Goal: Information Seeking & Learning: Learn about a topic

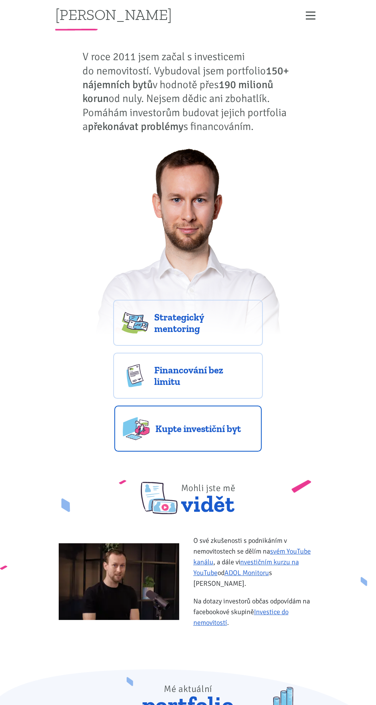
click at [218, 425] on span "Kupte investiční byt" at bounding box center [204, 429] width 98 height 12
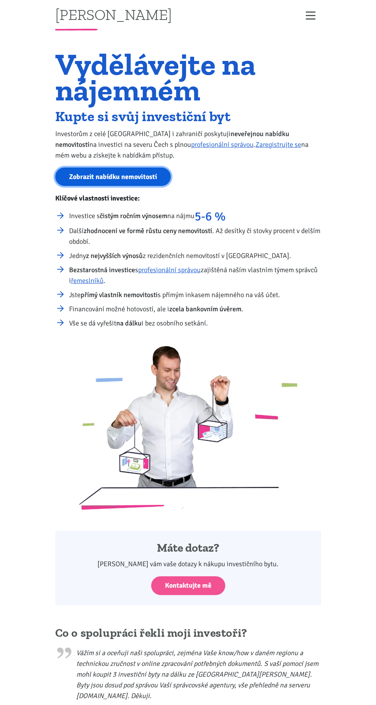
click at [117, 183] on link "Zobrazit nabídku nemovitostí" at bounding box center [112, 177] width 115 height 19
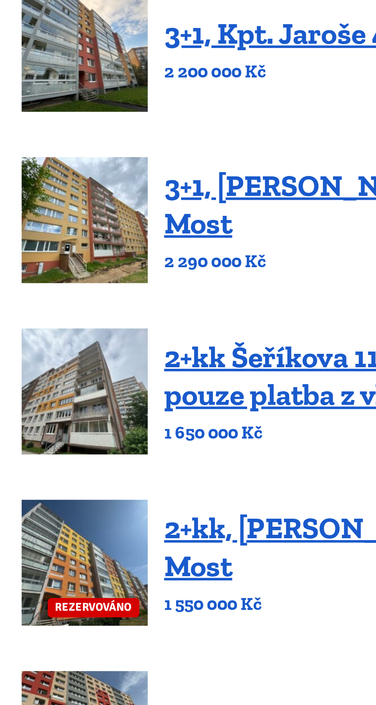
scroll to position [117, 0]
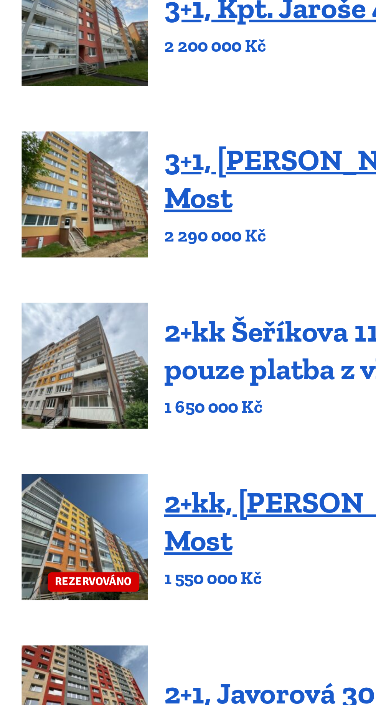
click at [198, 284] on link "2+kk Šeříkova 1119/26, Most – pouze platba z vlastních zdrojů" at bounding box center [214, 272] width 188 height 34
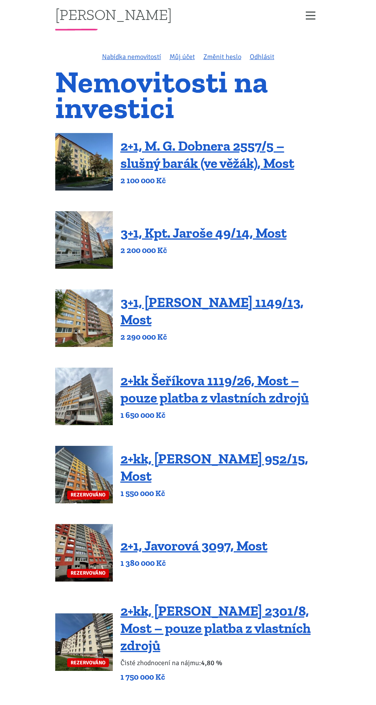
scroll to position [229, 0]
